Goal: Information Seeking & Learning: Learn about a topic

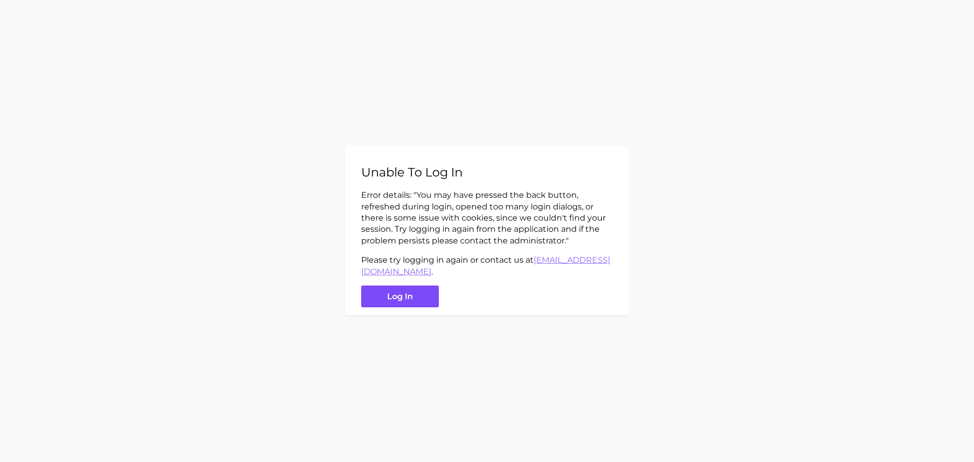
click at [389, 301] on button "Log in" at bounding box center [400, 297] width 78 height 22
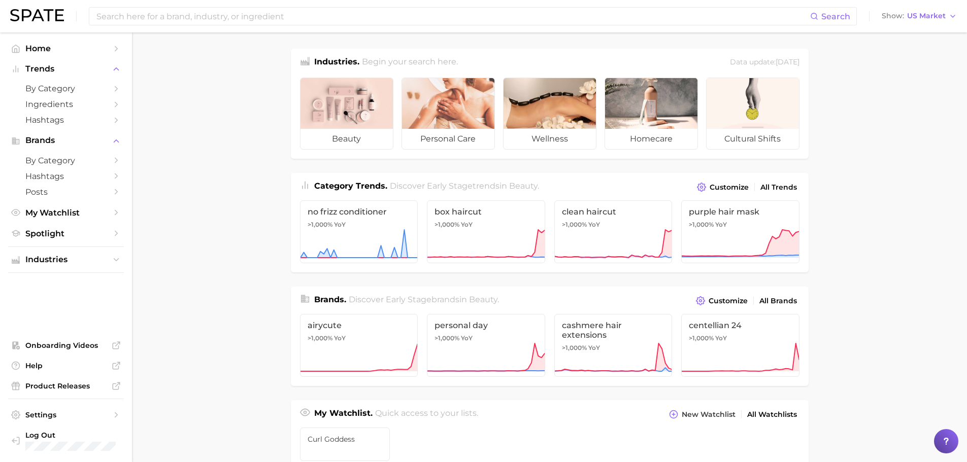
click at [222, 189] on main "Industries. Begin your search here. Data update: [DATE] beauty personal care we…" at bounding box center [549, 428] width 835 height 792
click at [316, 20] on input at bounding box center [452, 16] width 715 height 17
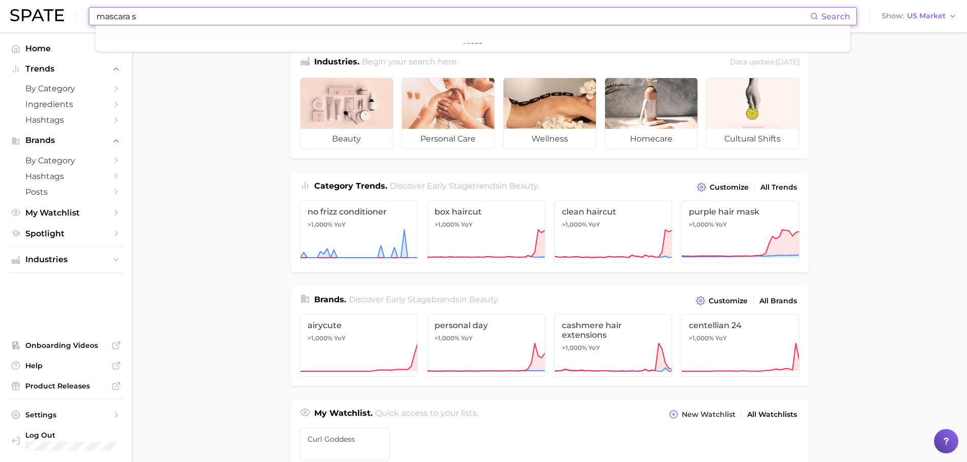
type input "mascara"
click at [153, 17] on input "solutions for curly eyelashes" at bounding box center [452, 16] width 715 height 17
drag, startPoint x: 223, startPoint y: 16, endPoint x: 76, endPoint y: 16, distance: 146.7
click at [76, 16] on div "solutions for eyelashes Search No results for " solutions for eyelashes " Sugge…" at bounding box center [483, 16] width 947 height 32
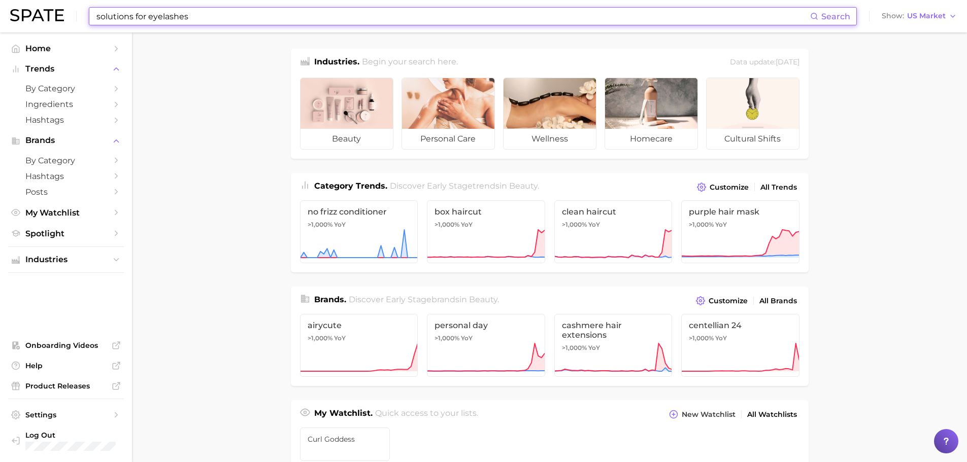
click at [115, 14] on input "solutions for eyelashes" at bounding box center [452, 16] width 715 height 17
drag, startPoint x: 147, startPoint y: 19, endPoint x: 38, endPoint y: 22, distance: 108.7
click at [39, 23] on div "solutions for eyelashes Search Show US Market" at bounding box center [483, 16] width 947 height 32
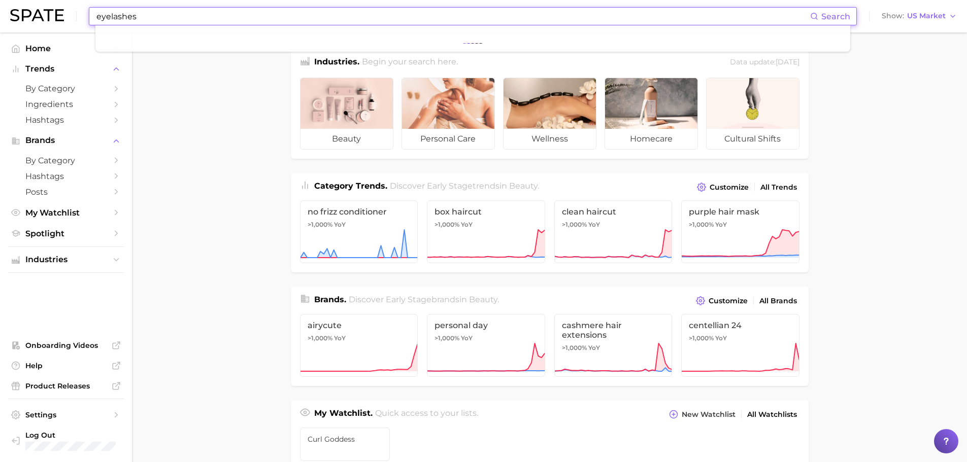
type input "eyelashes"
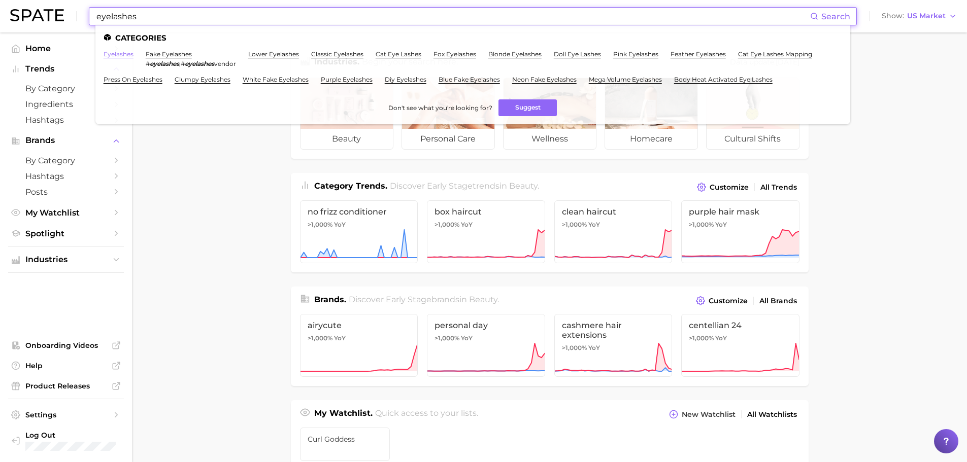
click at [125, 54] on link "eyelashes" at bounding box center [119, 54] width 30 height 8
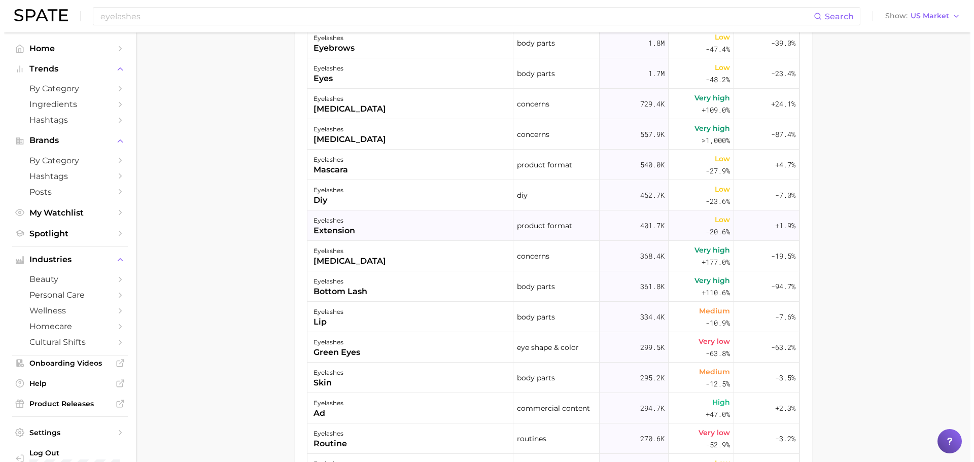
scroll to position [609, 0]
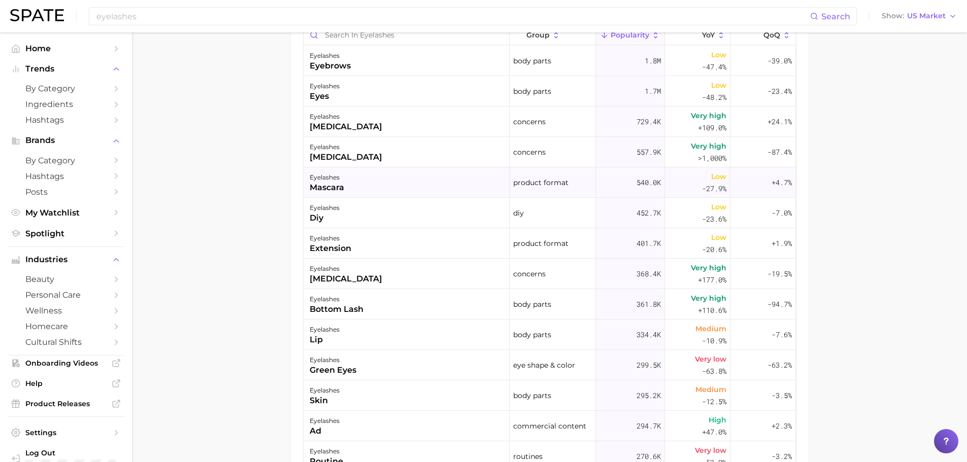
click at [325, 180] on div "eyelashes" at bounding box center [327, 178] width 35 height 12
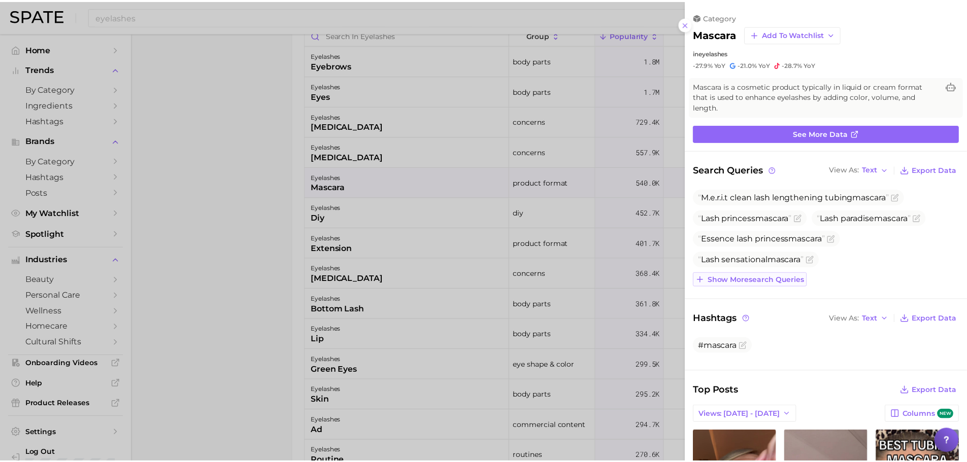
scroll to position [0, 0]
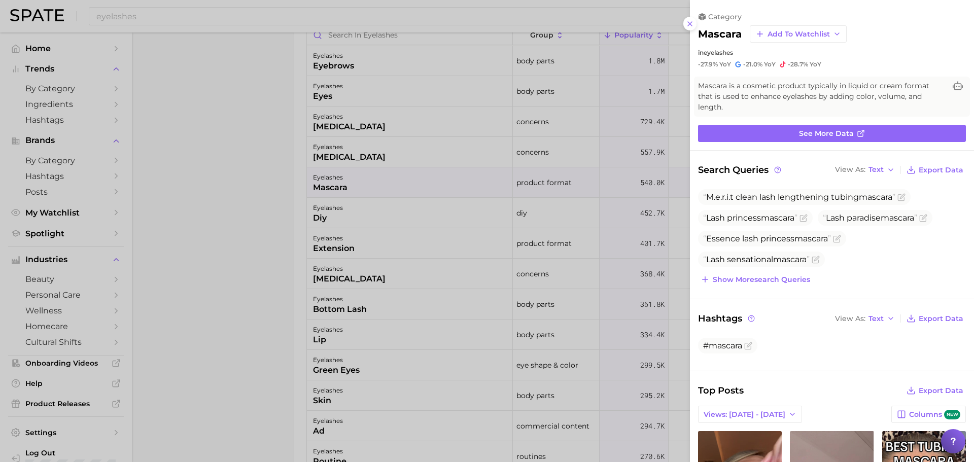
drag, startPoint x: 693, startPoint y: 23, endPoint x: 554, endPoint y: 24, distance: 139.1
click at [693, 23] on icon at bounding box center [690, 24] width 8 height 8
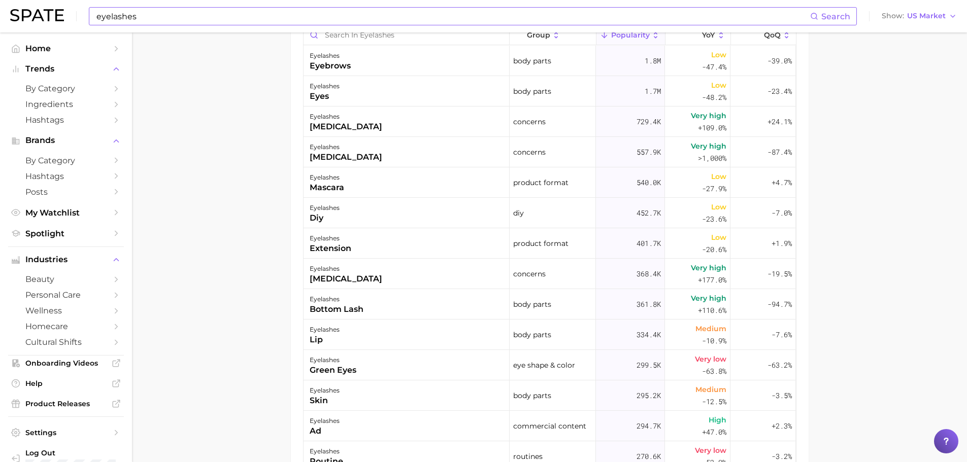
click at [185, 20] on input "eyelashes" at bounding box center [452, 16] width 715 height 17
type input "curly mascara"
click at [126, 16] on input "curly mascara" at bounding box center [452, 16] width 715 height 17
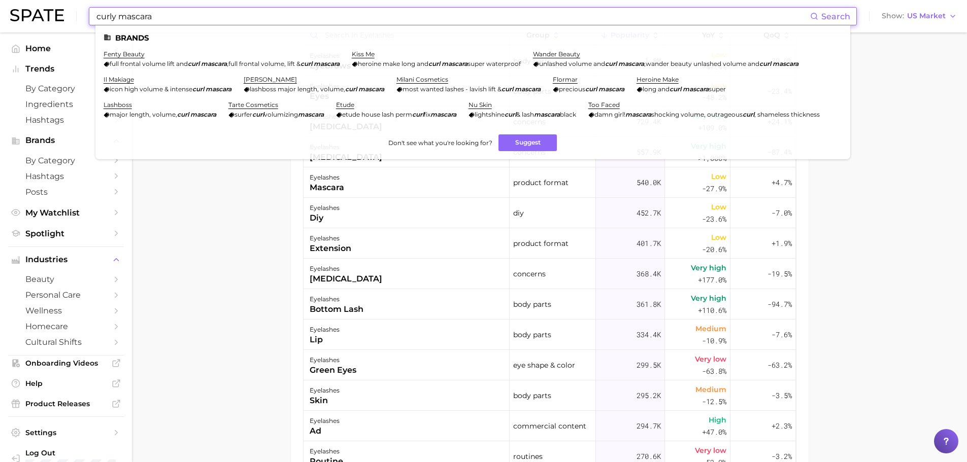
click at [126, 16] on input "curly mascara" at bounding box center [452, 16] width 715 height 17
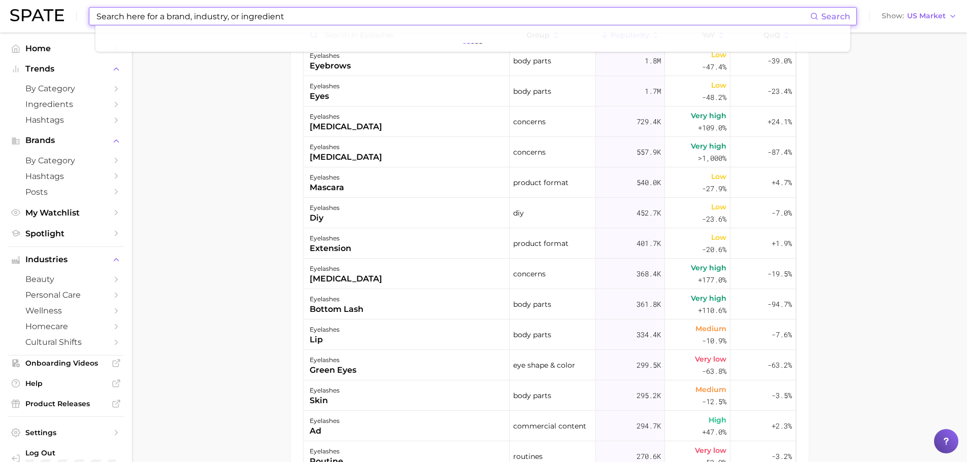
type input "c"
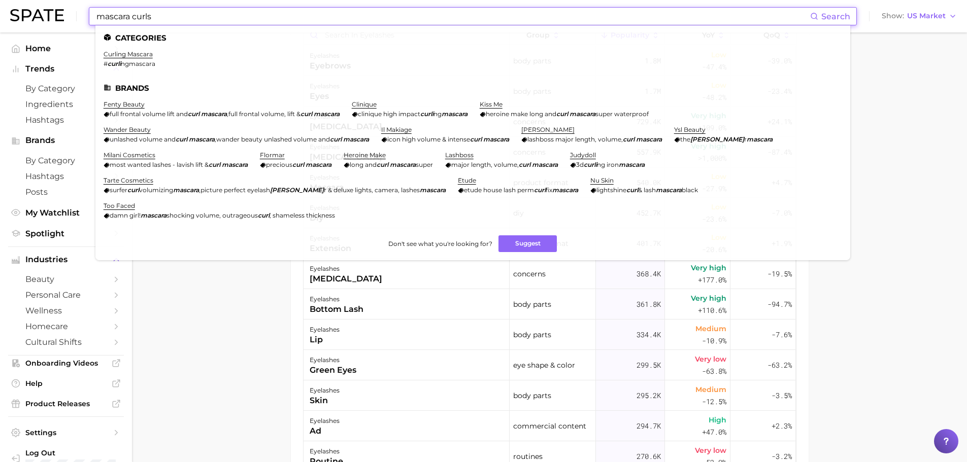
type input "mascara curls"
click at [137, 59] on li "curling mascara # curli ngmascara" at bounding box center [130, 58] width 52 height 17
click at [136, 55] on link "curling mascara" at bounding box center [128, 54] width 49 height 8
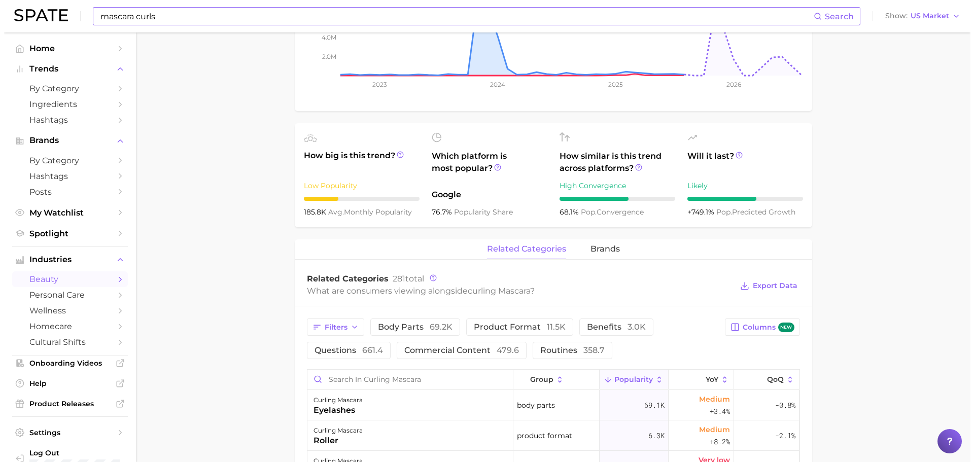
scroll to position [355, 0]
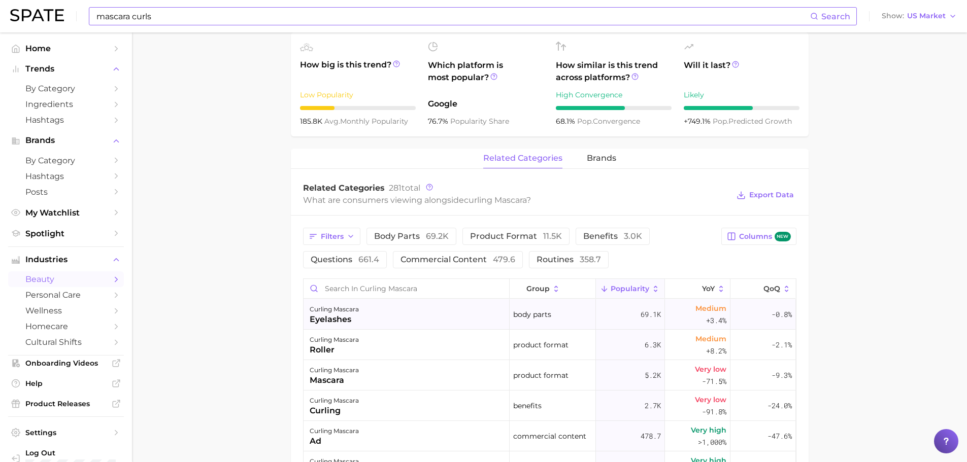
click at [329, 319] on div "eyelashes" at bounding box center [334, 320] width 49 height 12
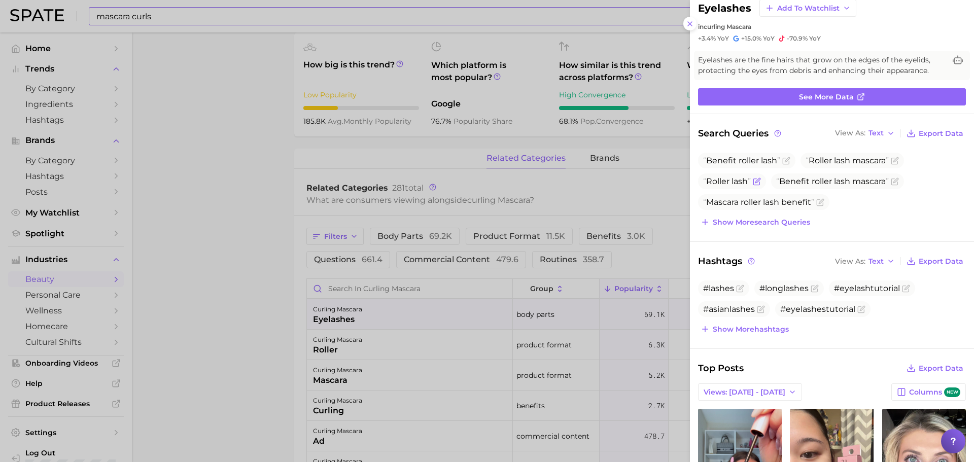
scroll to position [51, 0]
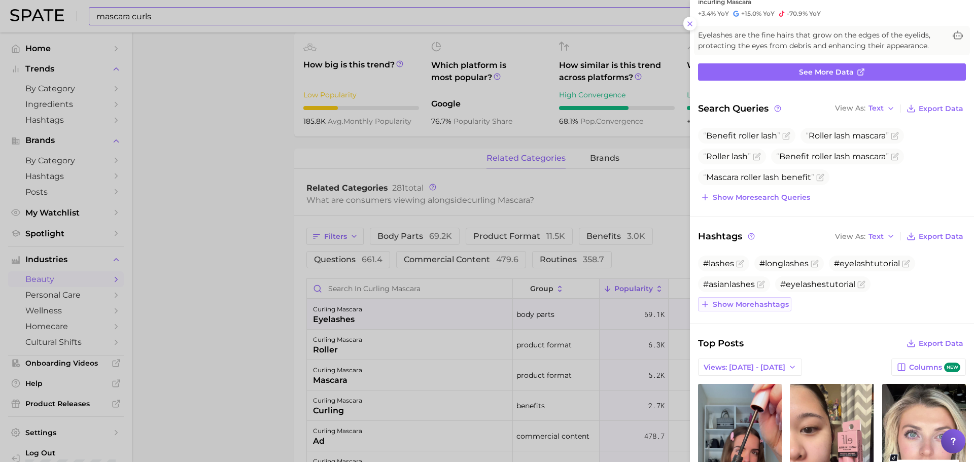
click at [737, 302] on span "Show more hashtags" at bounding box center [751, 304] width 76 height 9
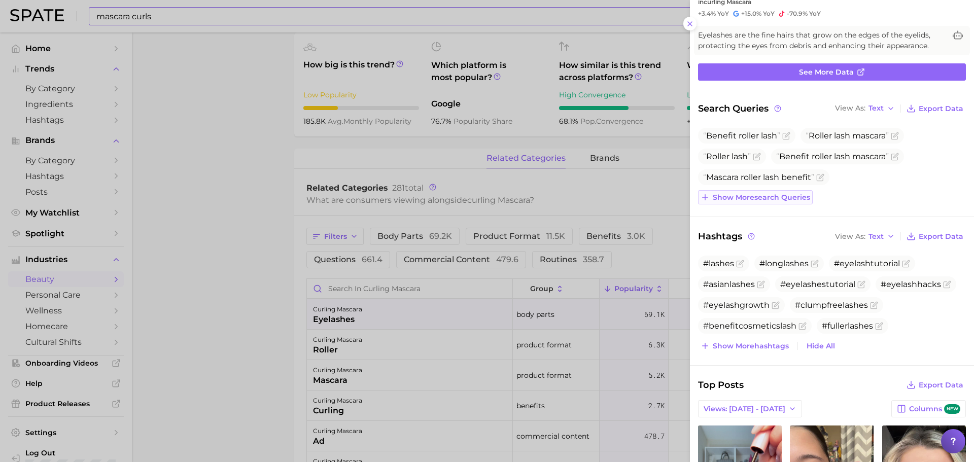
click at [744, 202] on button "Show more search queries" at bounding box center [755, 197] width 115 height 14
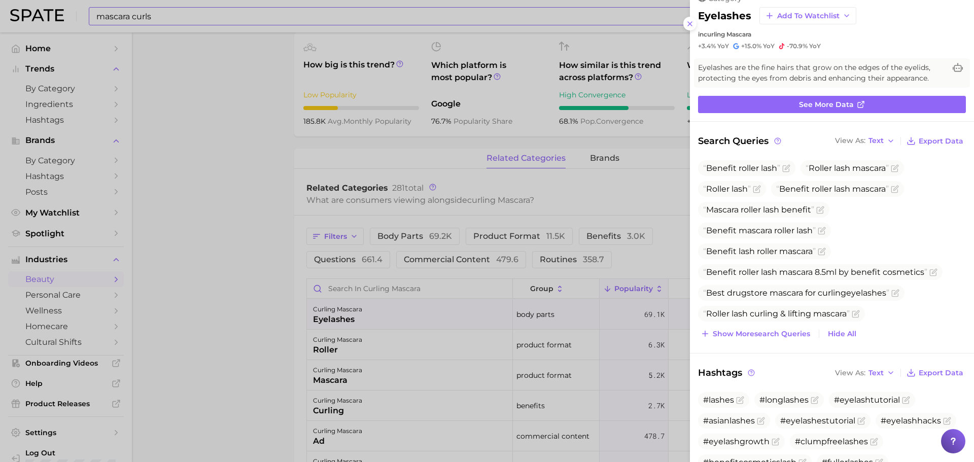
scroll to position [0, 0]
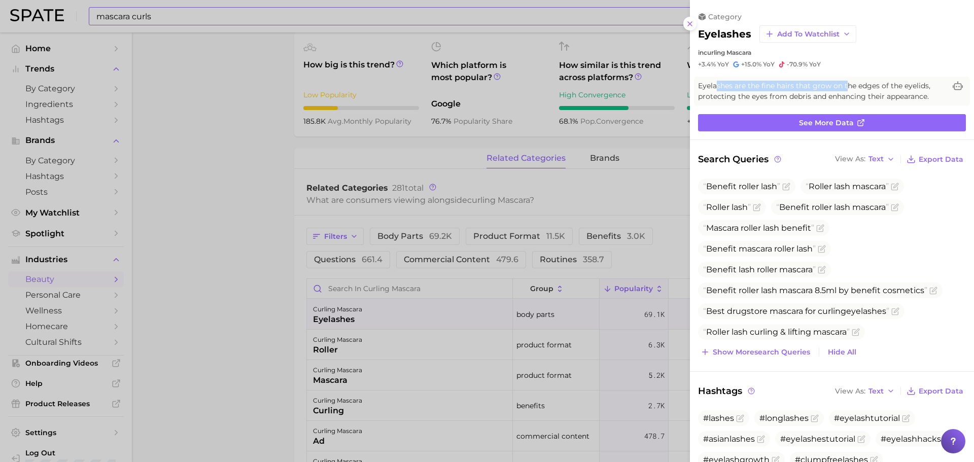
drag, startPoint x: 719, startPoint y: 86, endPoint x: 852, endPoint y: 87, distance: 133.0
click at [852, 87] on span "Eyelashes are the fine hairs that grow on the edges of the eyelids, protecting …" at bounding box center [822, 91] width 248 height 21
click at [877, 89] on span "Eyelashes are the fine hairs that grow on the edges of the eyelids, protecting …" at bounding box center [822, 91] width 248 height 21
click at [835, 122] on span "See more data" at bounding box center [826, 123] width 55 height 9
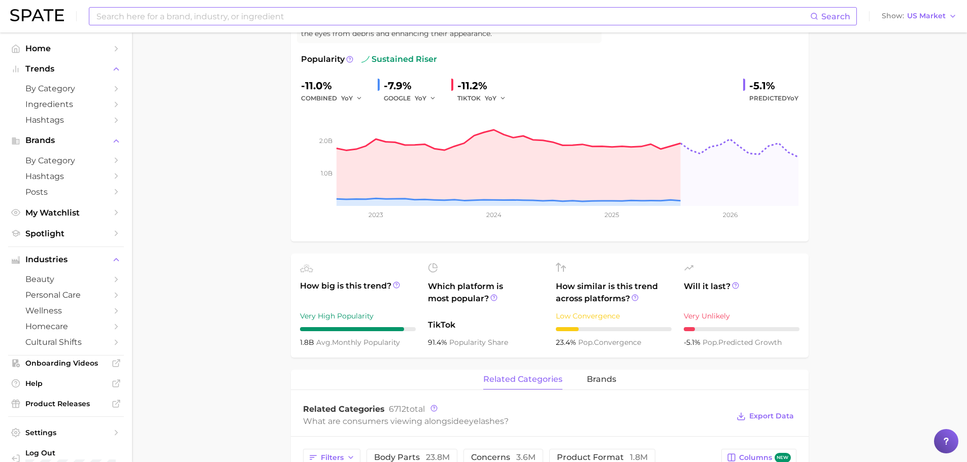
scroll to position [305, 0]
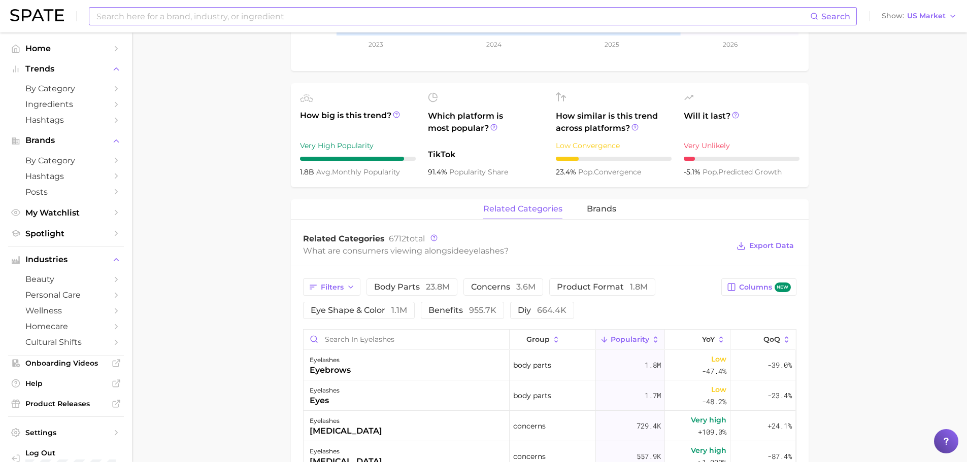
click at [851, 165] on main "eyelashes Overview Google TikTok Instagram Beta eyelashes Add to Watchlist Expo…" at bounding box center [549, 291] width 835 height 1127
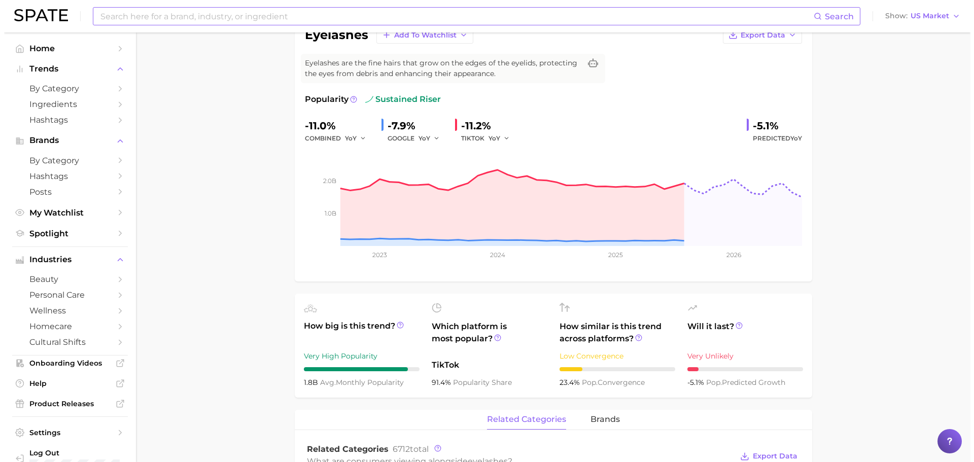
scroll to position [0, 0]
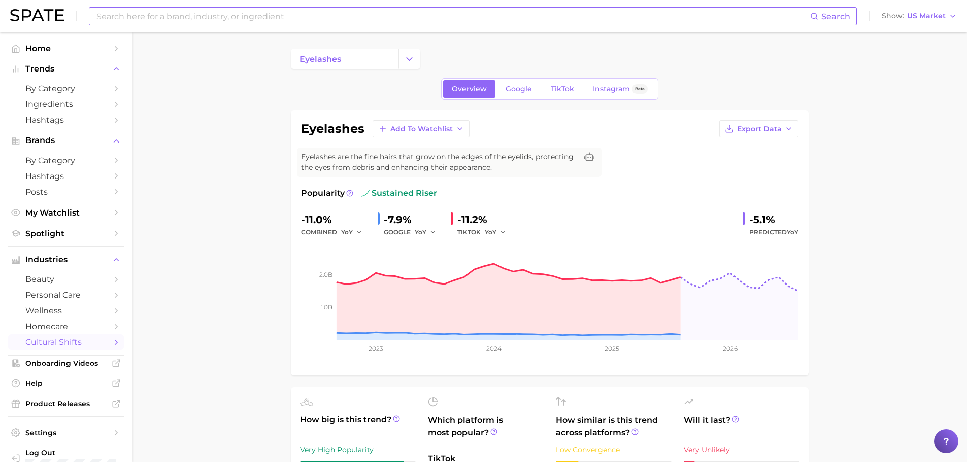
click at [58, 345] on span "cultural shifts" at bounding box center [65, 342] width 81 height 10
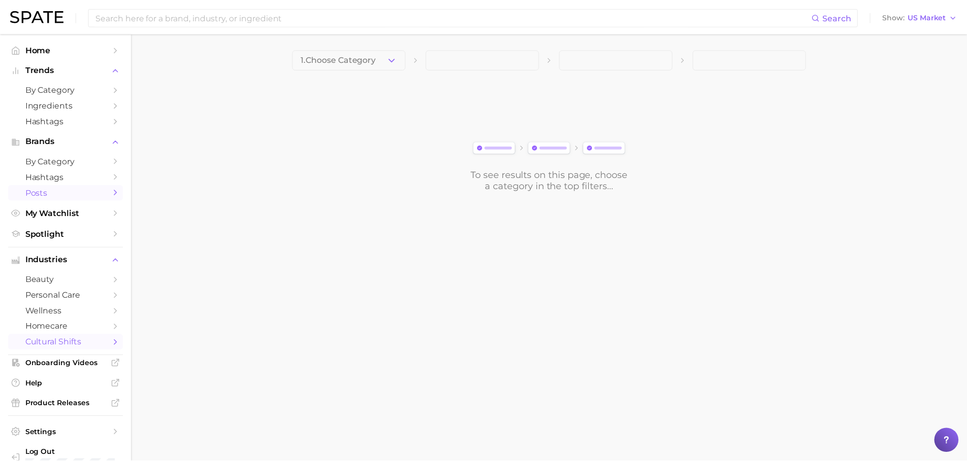
scroll to position [18, 0]
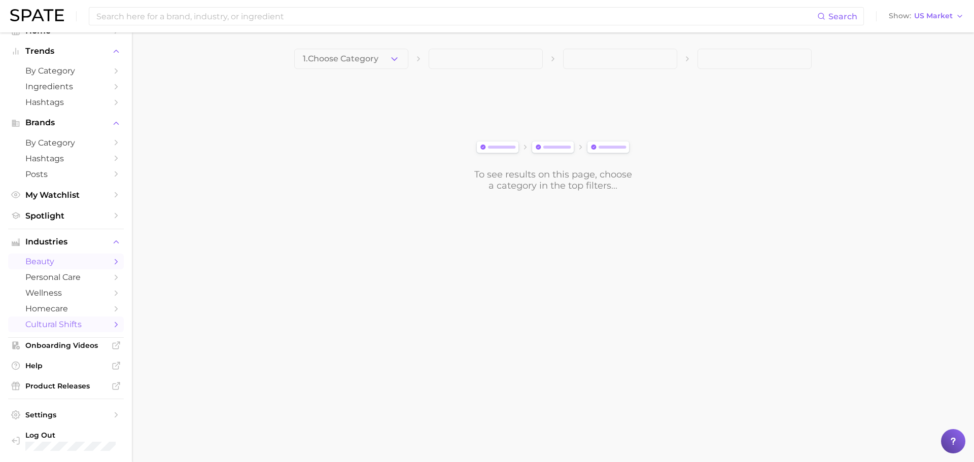
click at [46, 257] on span "beauty" at bounding box center [65, 262] width 81 height 10
click at [363, 48] on main "1. Choose Category To see results on this page, choose a category in the top fi…" at bounding box center [553, 137] width 842 height 210
click at [363, 56] on span "1. Choose Category" at bounding box center [341, 58] width 76 height 9
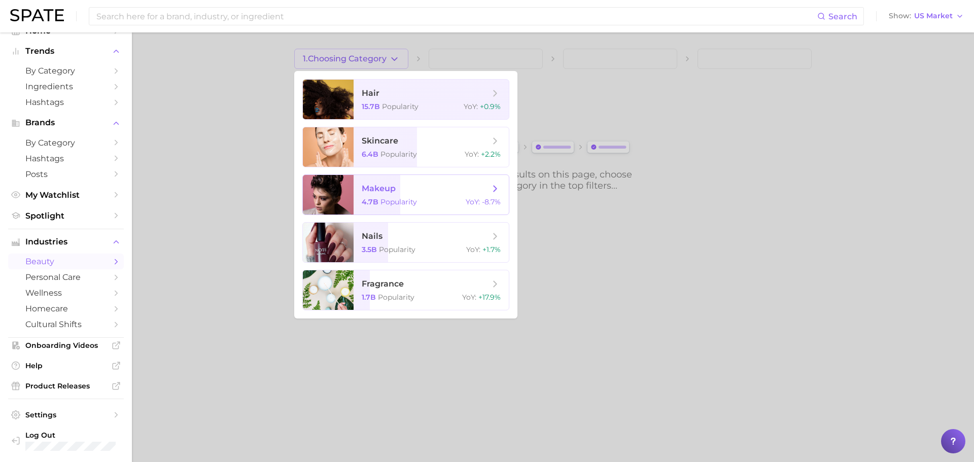
click at [396, 193] on span "makeup" at bounding box center [426, 188] width 128 height 11
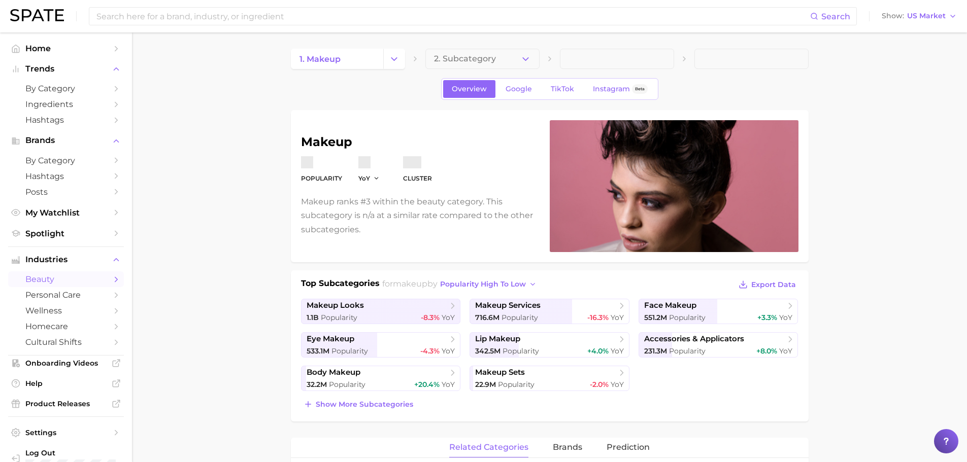
click at [467, 69] on div "1. makeup 2. Subcategory Overview Google TikTok Instagram Beta makeup Popularit…" at bounding box center [550, 442] width 518 height 787
click at [465, 59] on span "2. Subcategory" at bounding box center [465, 58] width 62 height 9
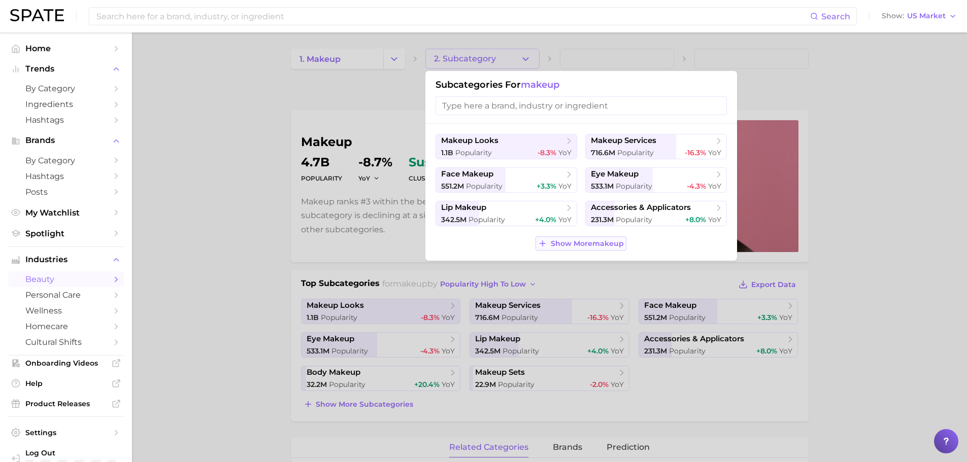
click at [596, 243] on span "Show More makeup" at bounding box center [587, 244] width 73 height 9
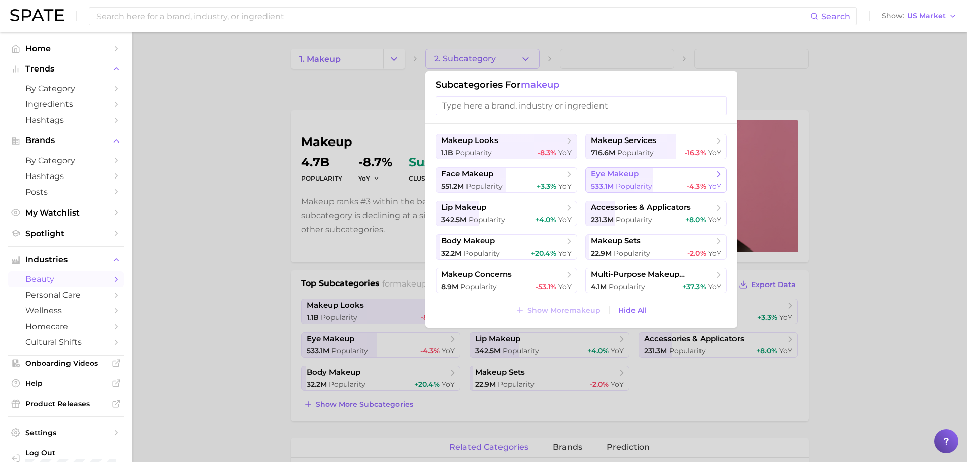
click at [624, 176] on span "eye makeup" at bounding box center [615, 175] width 48 height 10
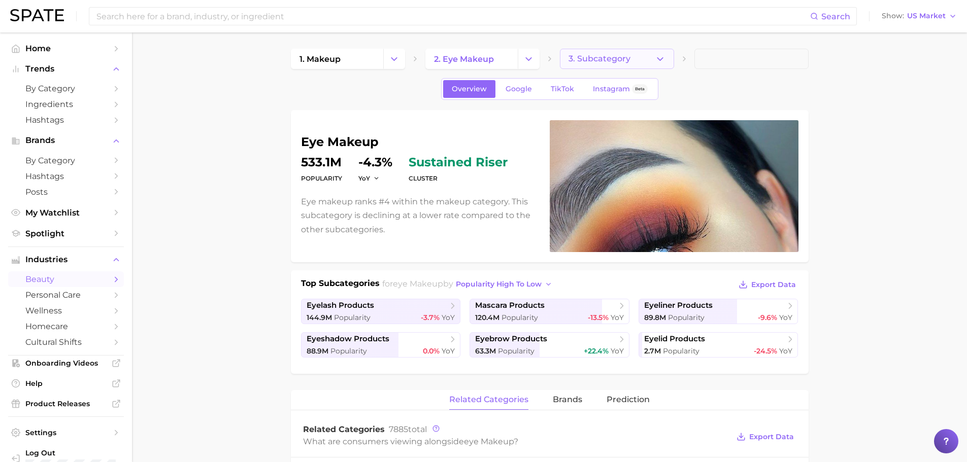
click at [586, 57] on span "3. Subcategory" at bounding box center [599, 58] width 62 height 9
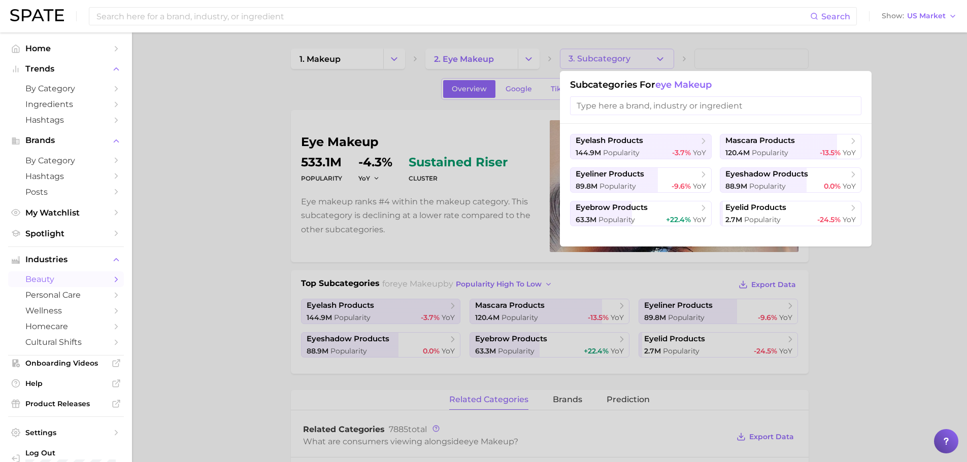
click at [650, 118] on div "Subcategories for eye makeup" at bounding box center [716, 97] width 312 height 53
click at [764, 144] on span "mascara products" at bounding box center [760, 141] width 70 height 10
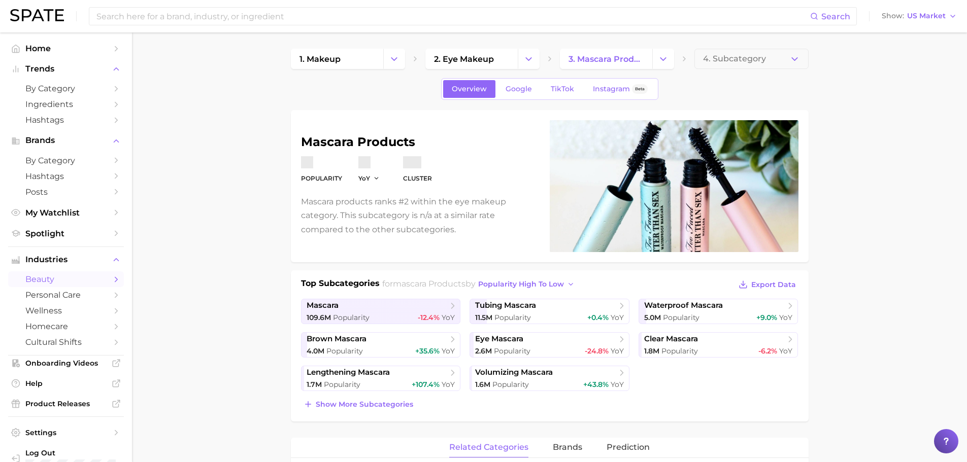
click at [902, 195] on main "1. makeup 2. eye makeup 3. mascara products 4. Subcategory Overview Google TikT…" at bounding box center [549, 459] width 835 height 854
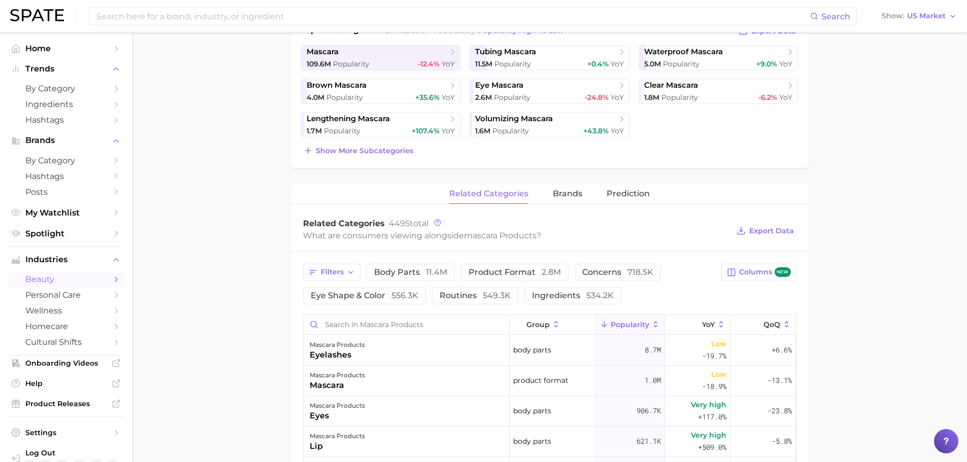
scroll to position [305, 0]
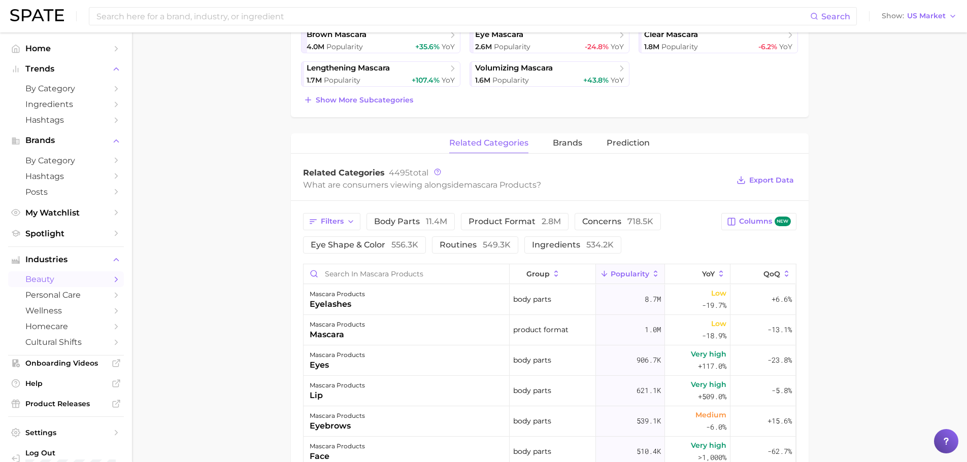
click at [281, 140] on main "1. makeup 2. eye makeup 3. mascara products 4. Subcategory Overview Google TikT…" at bounding box center [549, 258] width 835 height 1061
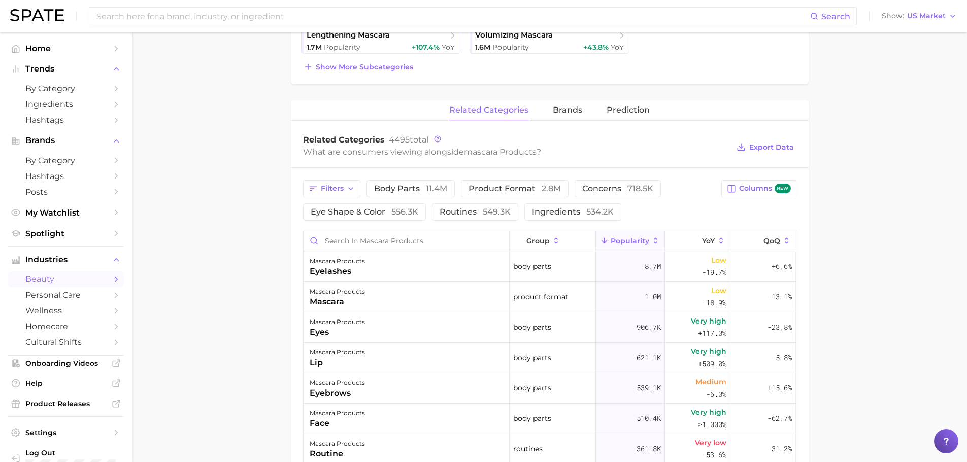
scroll to position [355, 0]
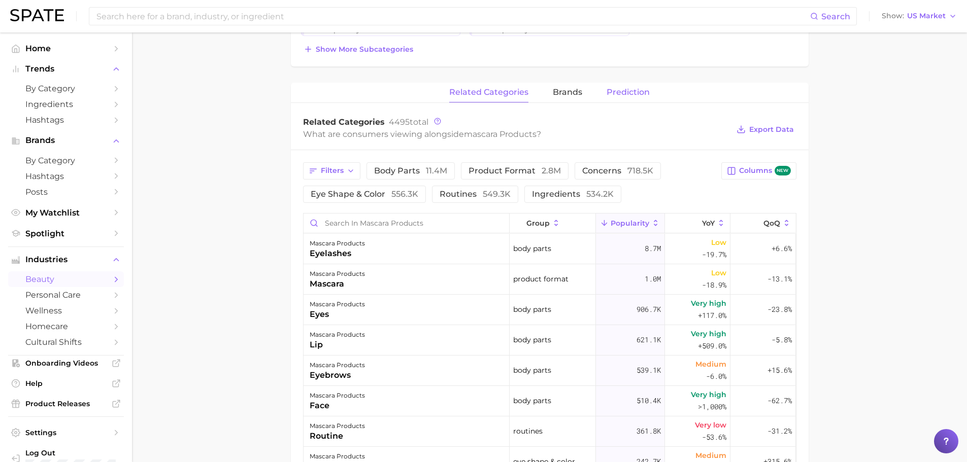
click at [621, 88] on span "Prediction" at bounding box center [627, 92] width 43 height 9
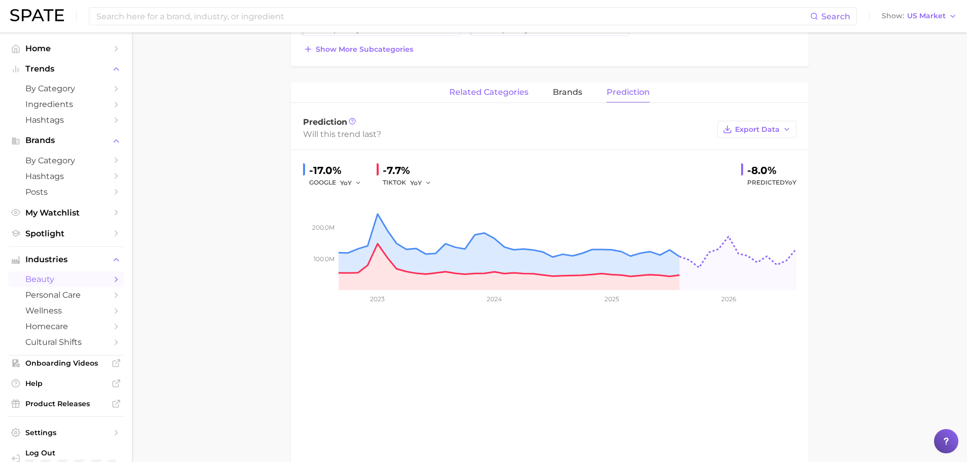
click at [465, 92] on span "related categories" at bounding box center [488, 92] width 79 height 9
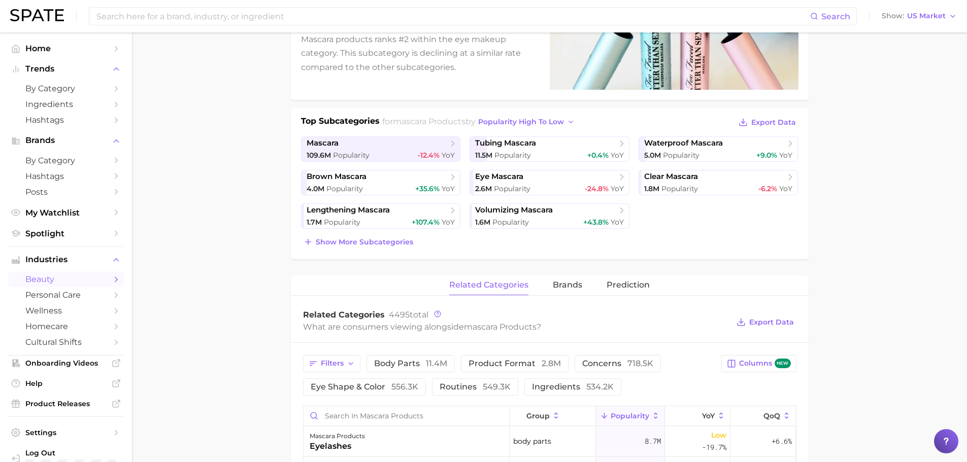
scroll to position [0, 0]
